Goal: Task Accomplishment & Management: Manage account settings

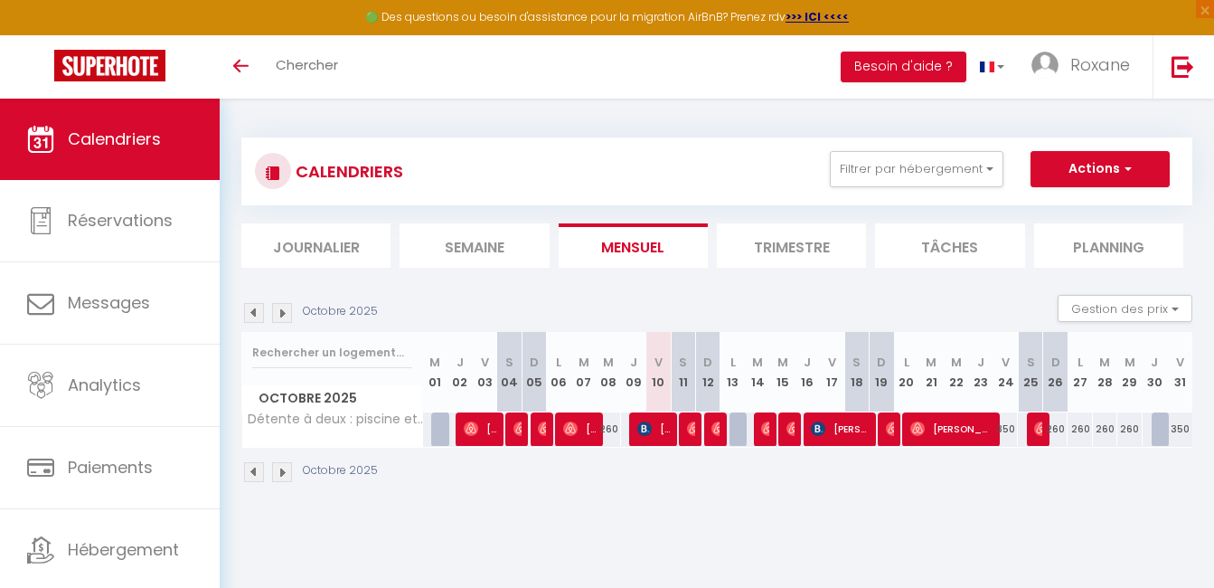
scroll to position [47, 0]
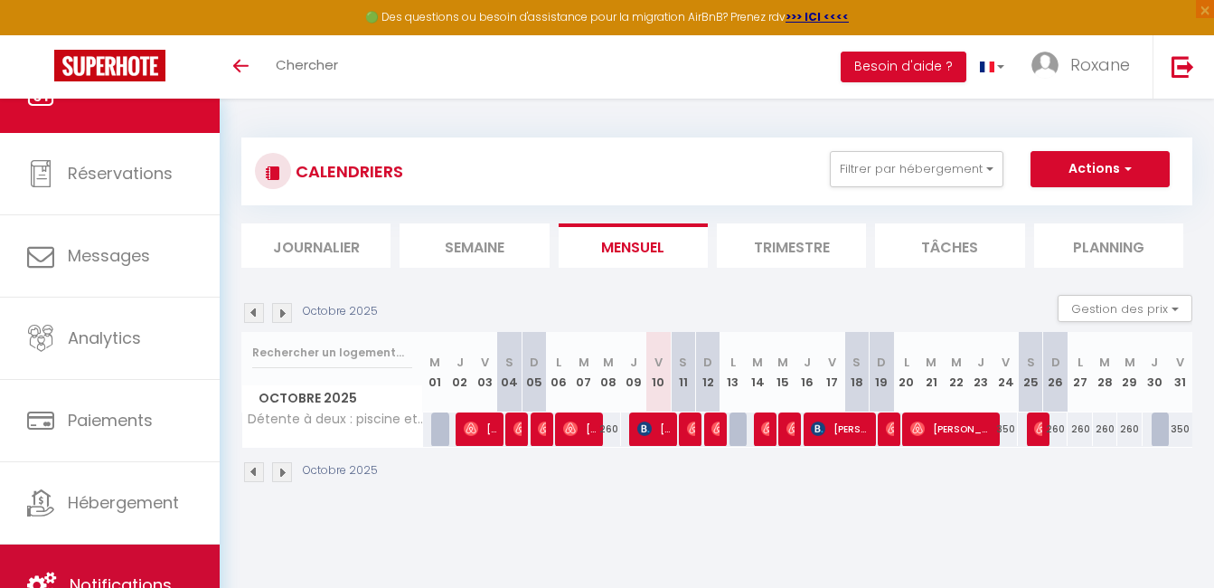
click at [165, 581] on span "Notifications" at bounding box center [121, 584] width 102 height 23
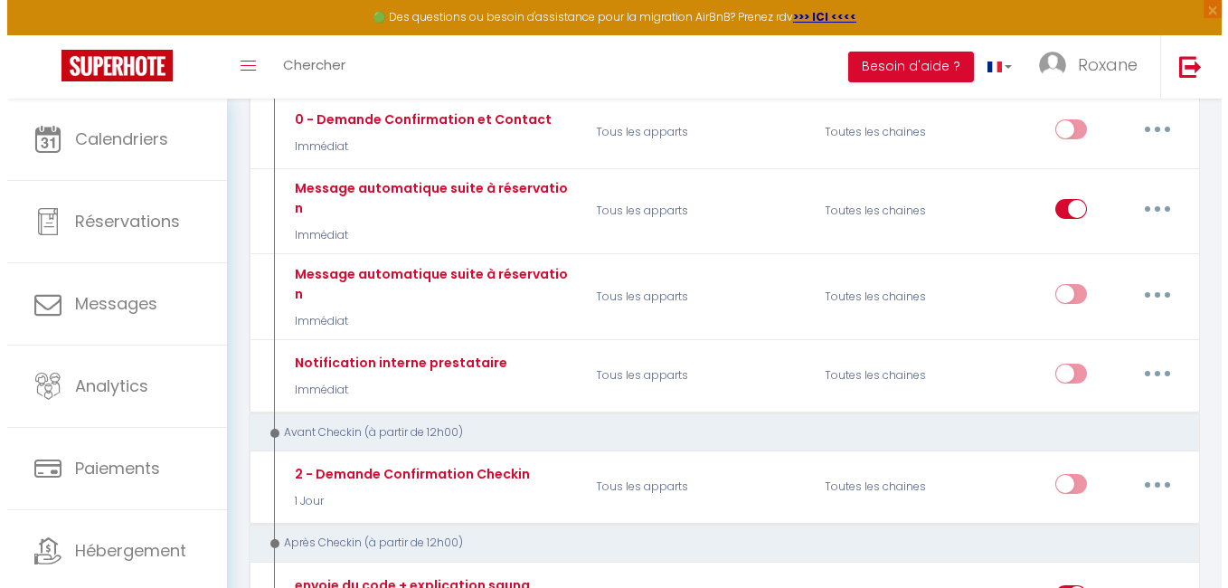
scroll to position [249, 0]
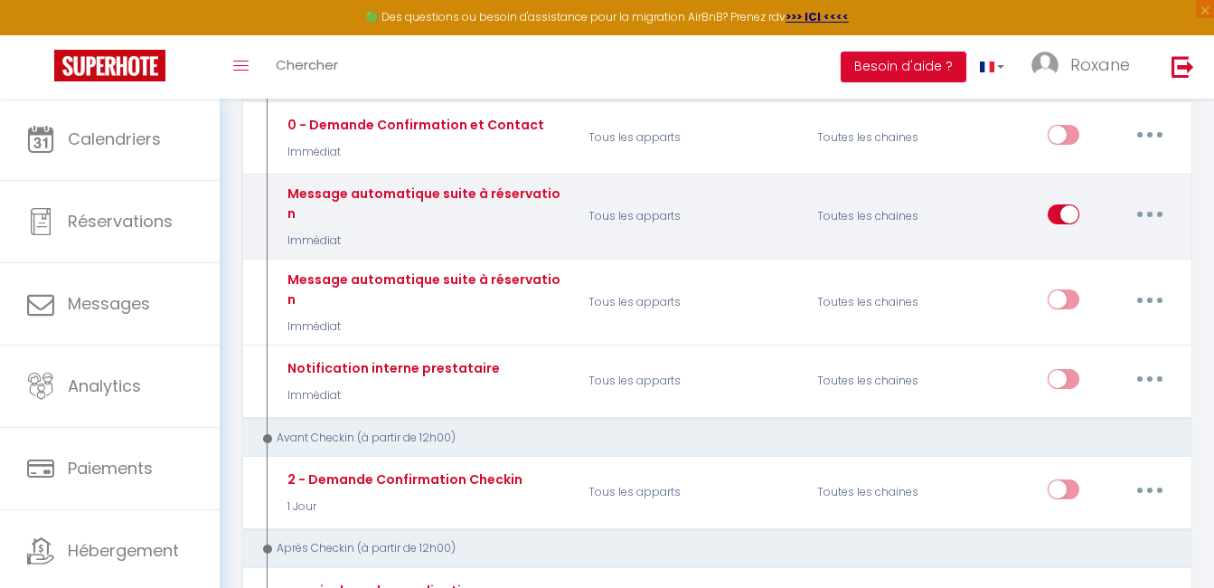
click at [1156, 216] on button "button" at bounding box center [1150, 214] width 51 height 29
click at [1068, 247] on link "Editer" at bounding box center [1103, 255] width 134 height 31
type input "Message automatique suite à réservation"
select select "Immédiat"
select select
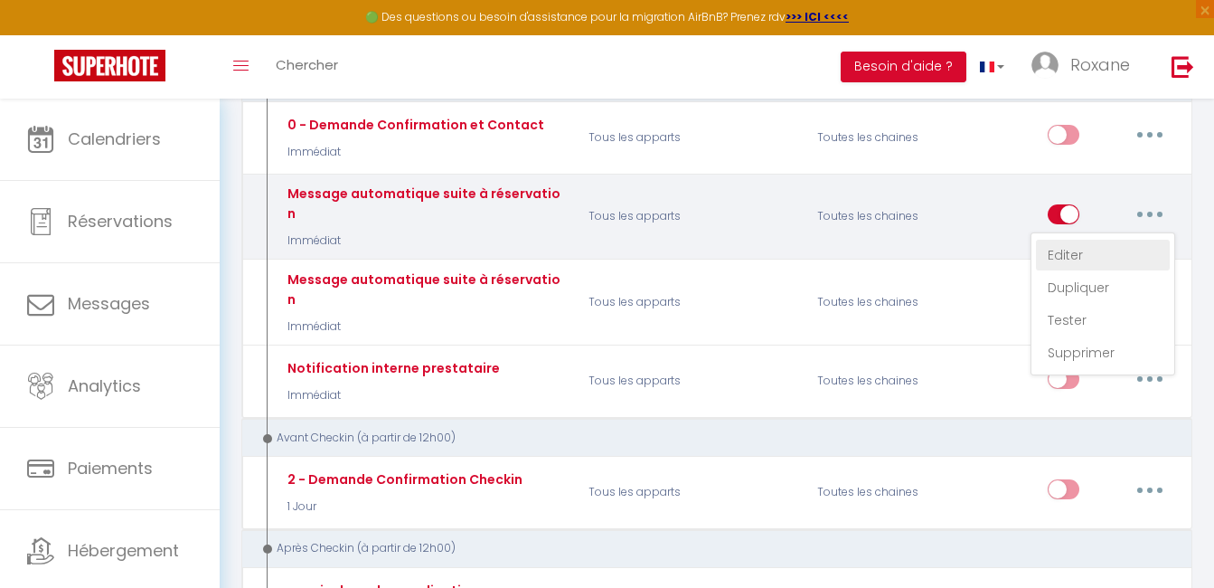
checkbox input "true"
checkbox input "false"
radio input "true"
type input "[GUEST:NAME]Message automatique suite à réservation"
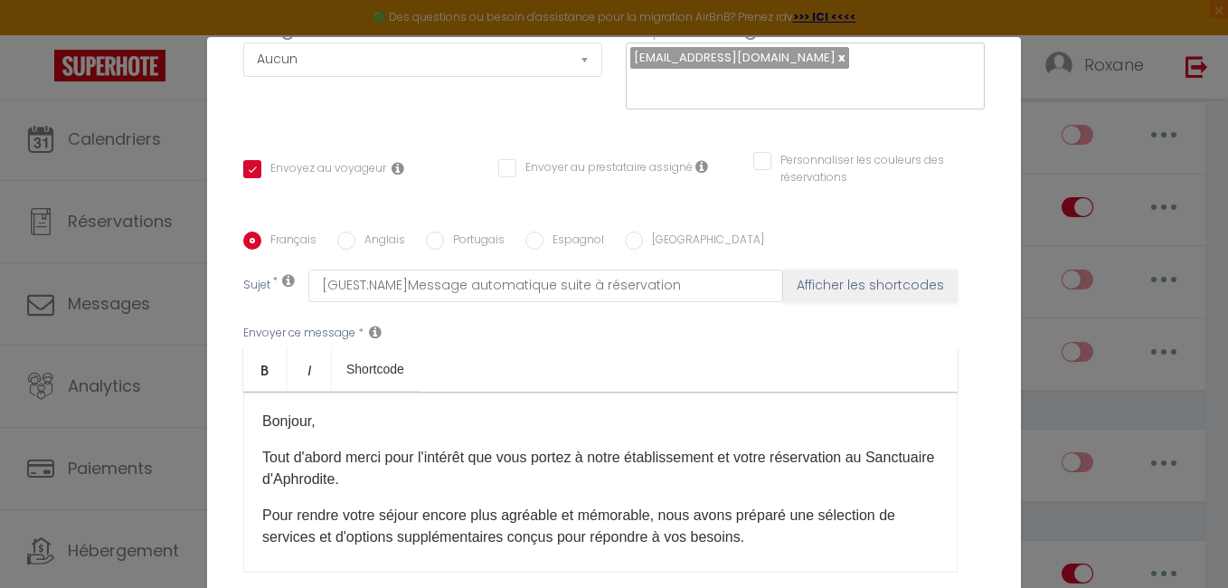
scroll to position [309, 0]
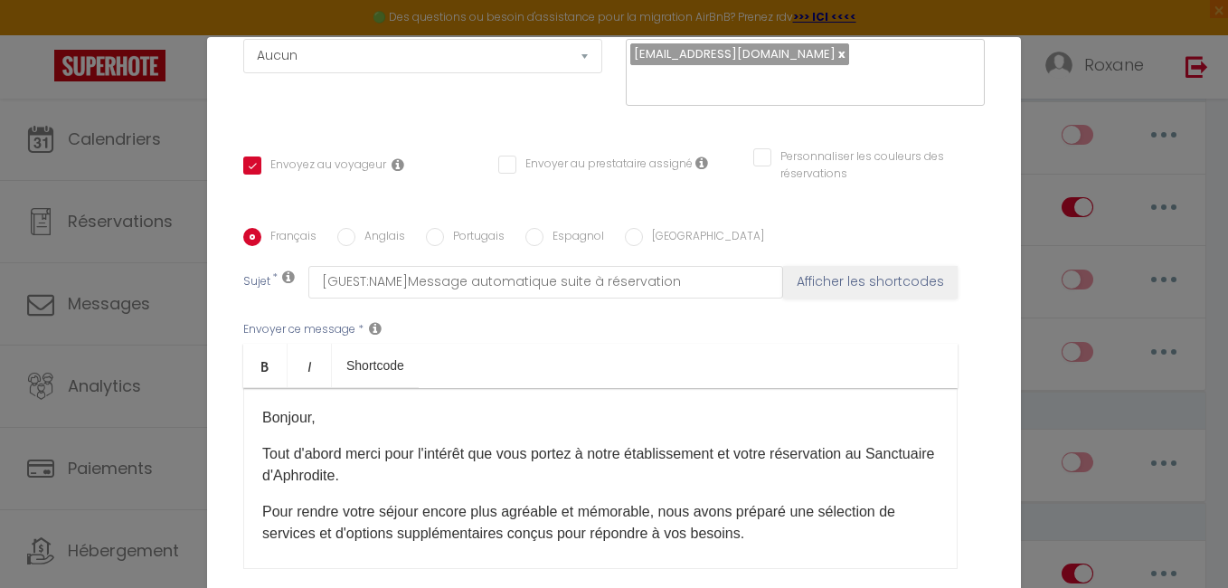
click at [305, 424] on p "Bonjour,​​" at bounding box center [600, 418] width 676 height 22
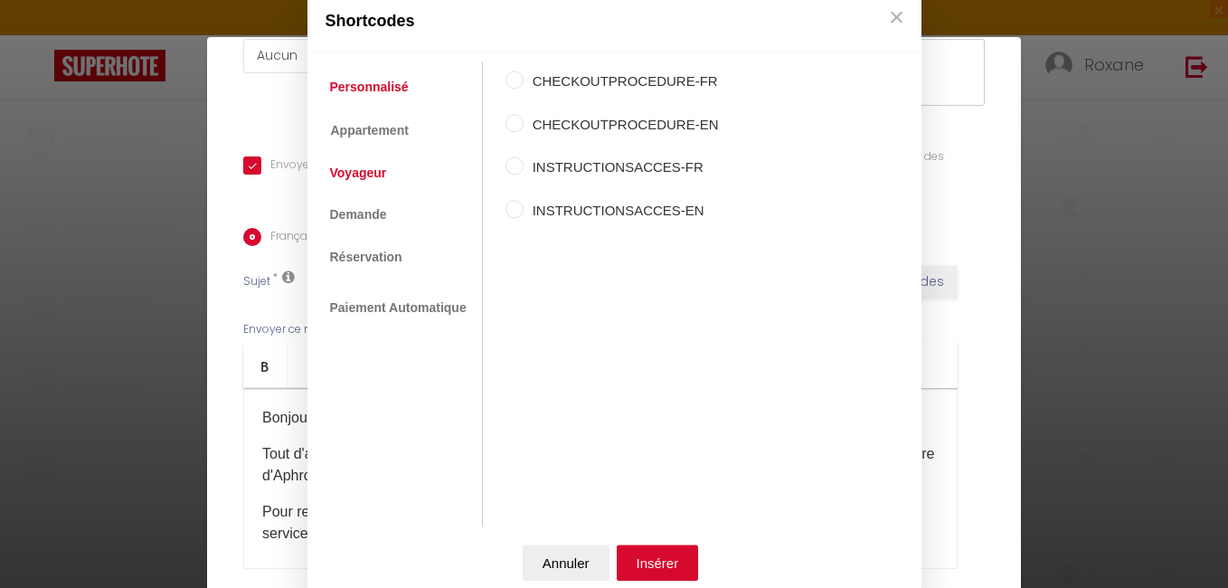
click at [377, 184] on link "Voyageur" at bounding box center [358, 172] width 75 height 33
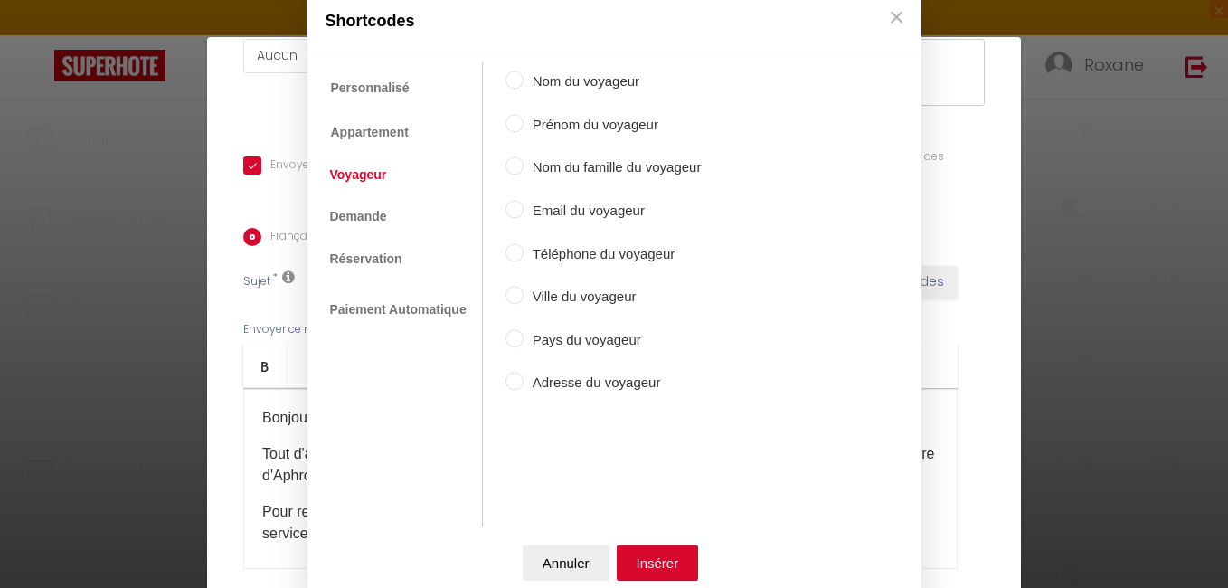
click at [510, 126] on input "Prénom du voyageur" at bounding box center [514, 123] width 18 height 18
radio input "true"
click at [661, 563] on button "Insérer" at bounding box center [658, 563] width 82 height 36
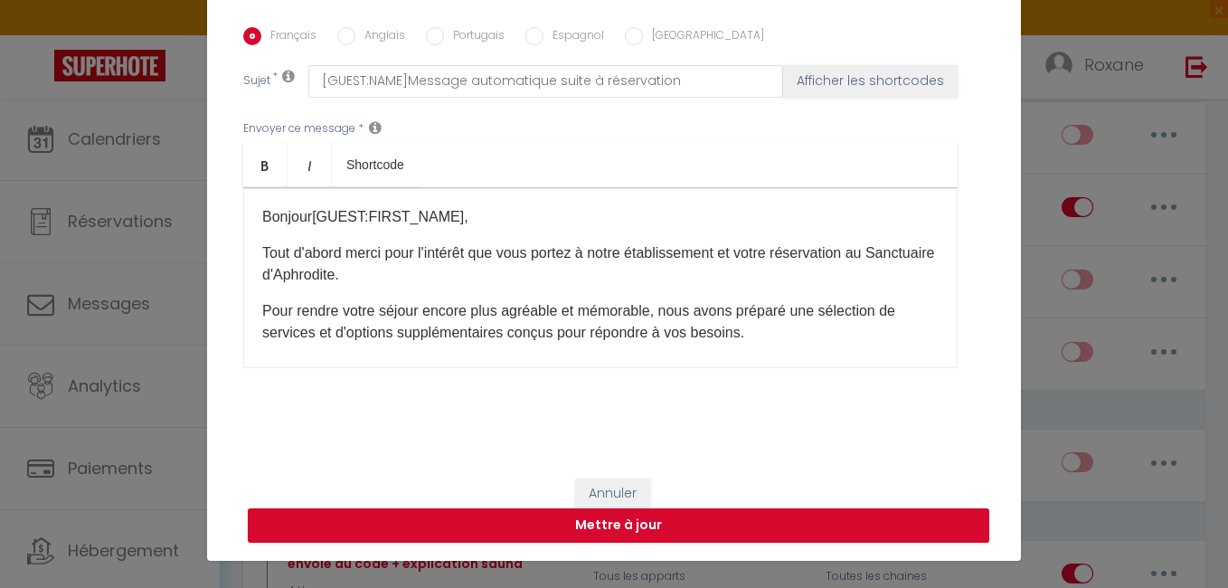
scroll to position [71, 0]
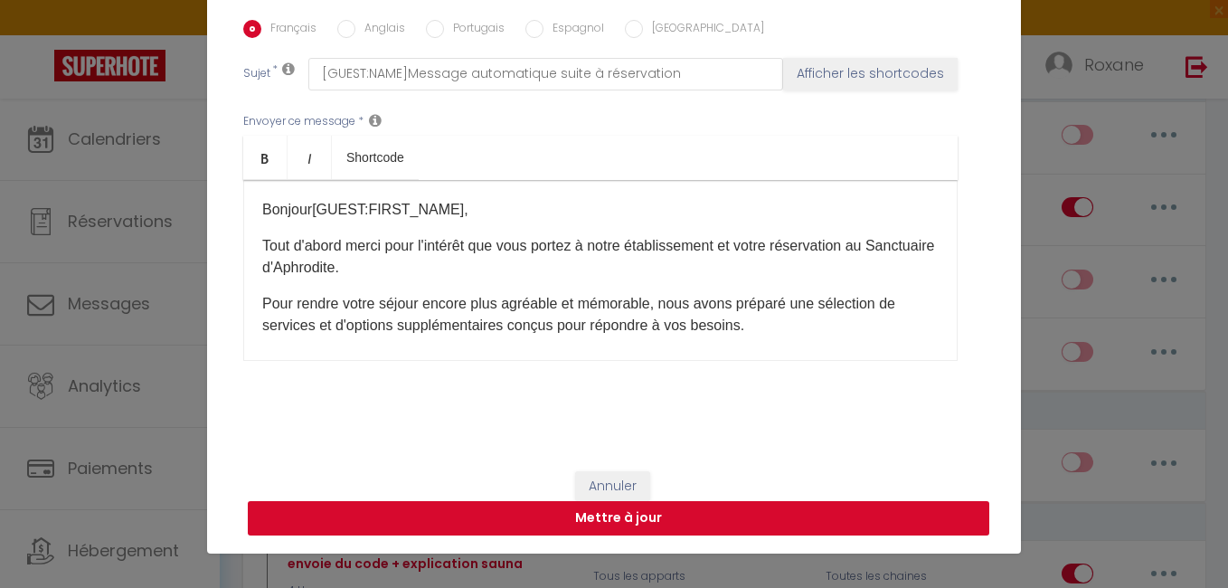
click at [591, 523] on button "Mettre à jour" at bounding box center [618, 518] width 741 height 34
checkbox input "true"
checkbox input "false"
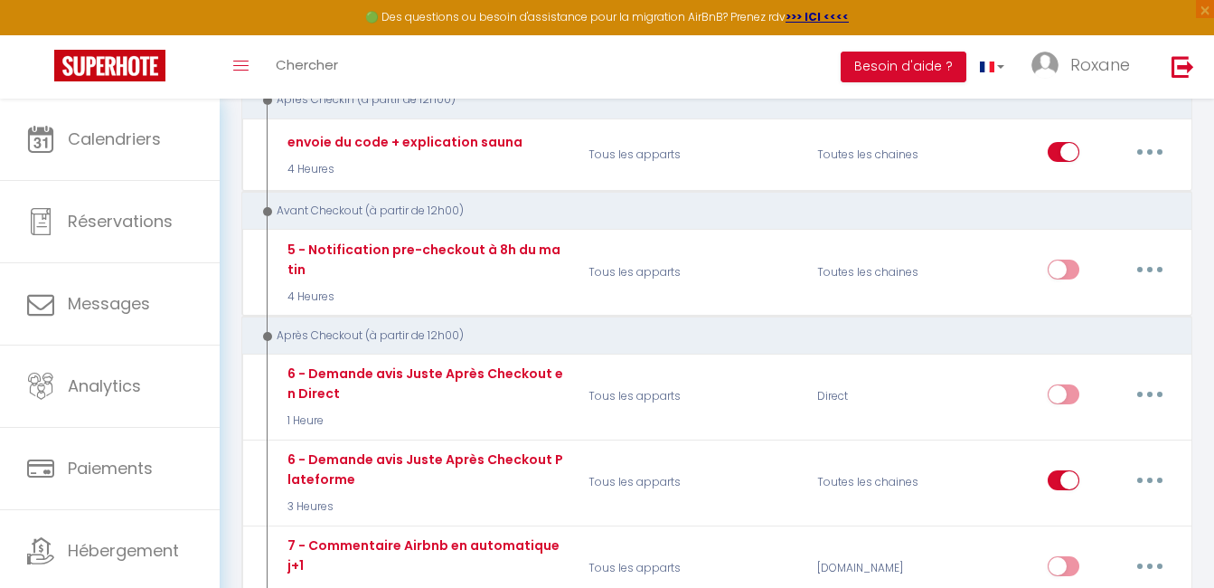
scroll to position [953, 0]
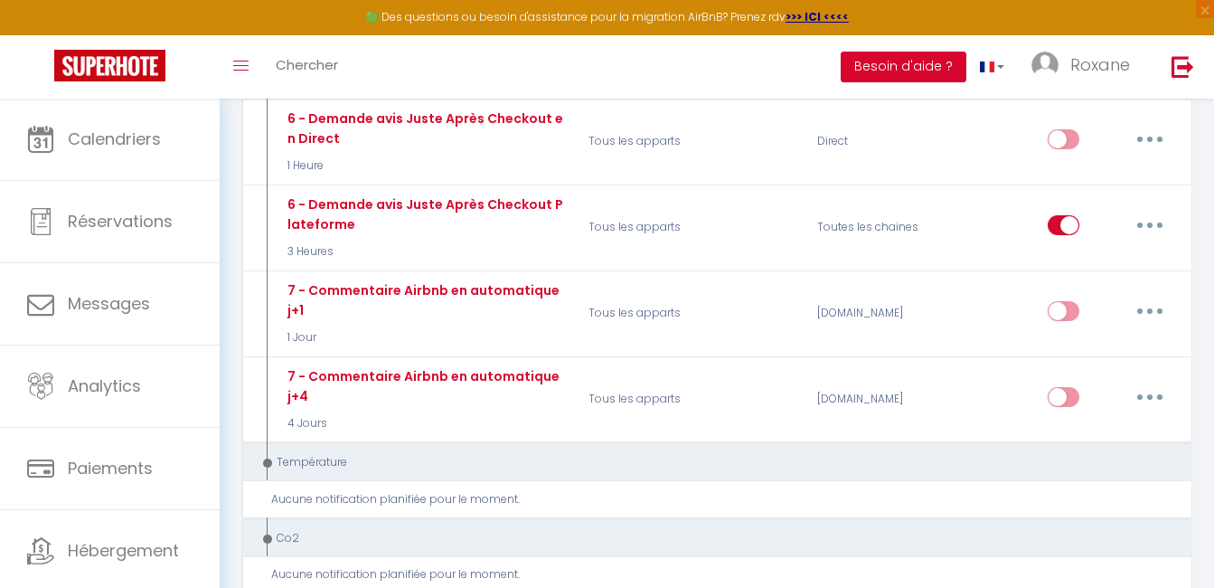
click at [892, 68] on button "Besoin d'aide ?" at bounding box center [904, 67] width 126 height 31
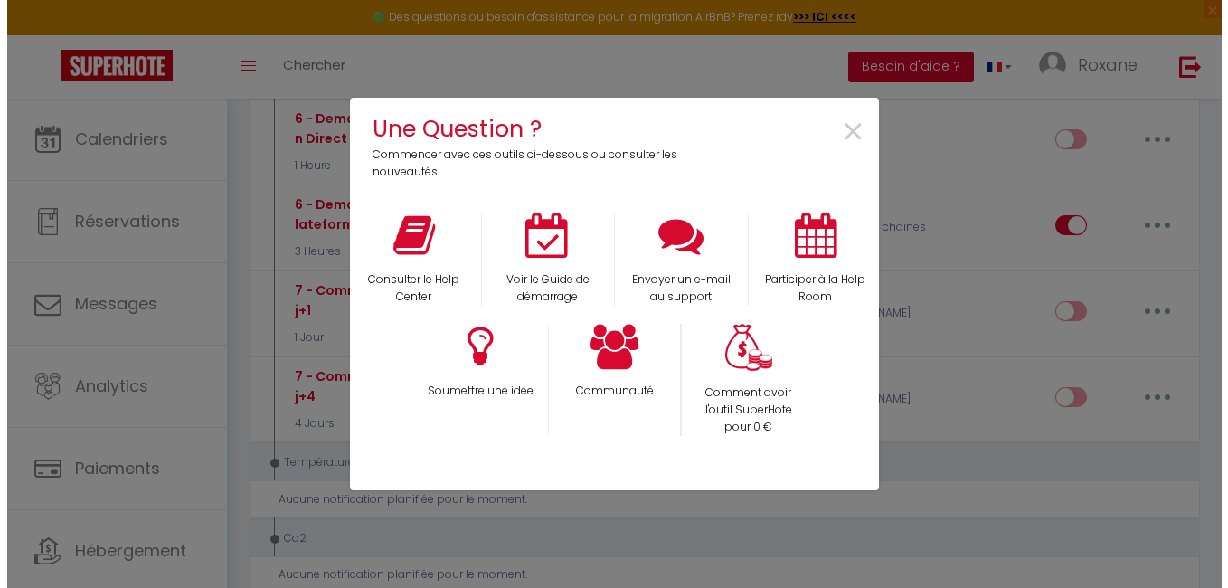
scroll to position [936, 0]
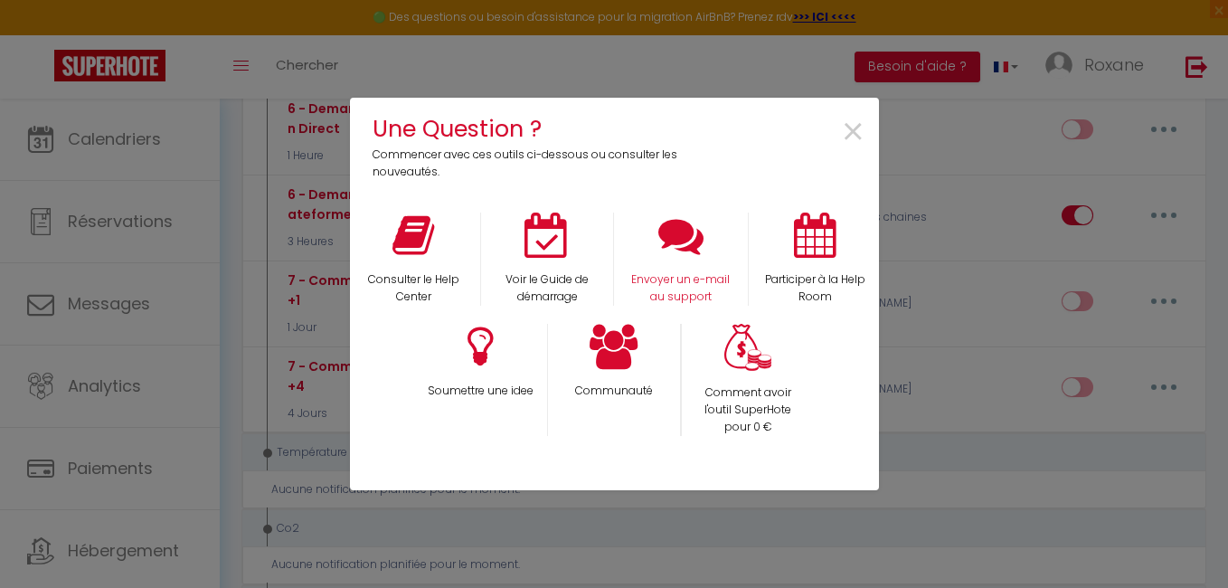
click at [683, 261] on div "Envoyer un e-mail au support" at bounding box center [681, 258] width 134 height 93
